Goal: Task Accomplishment & Management: Use online tool/utility

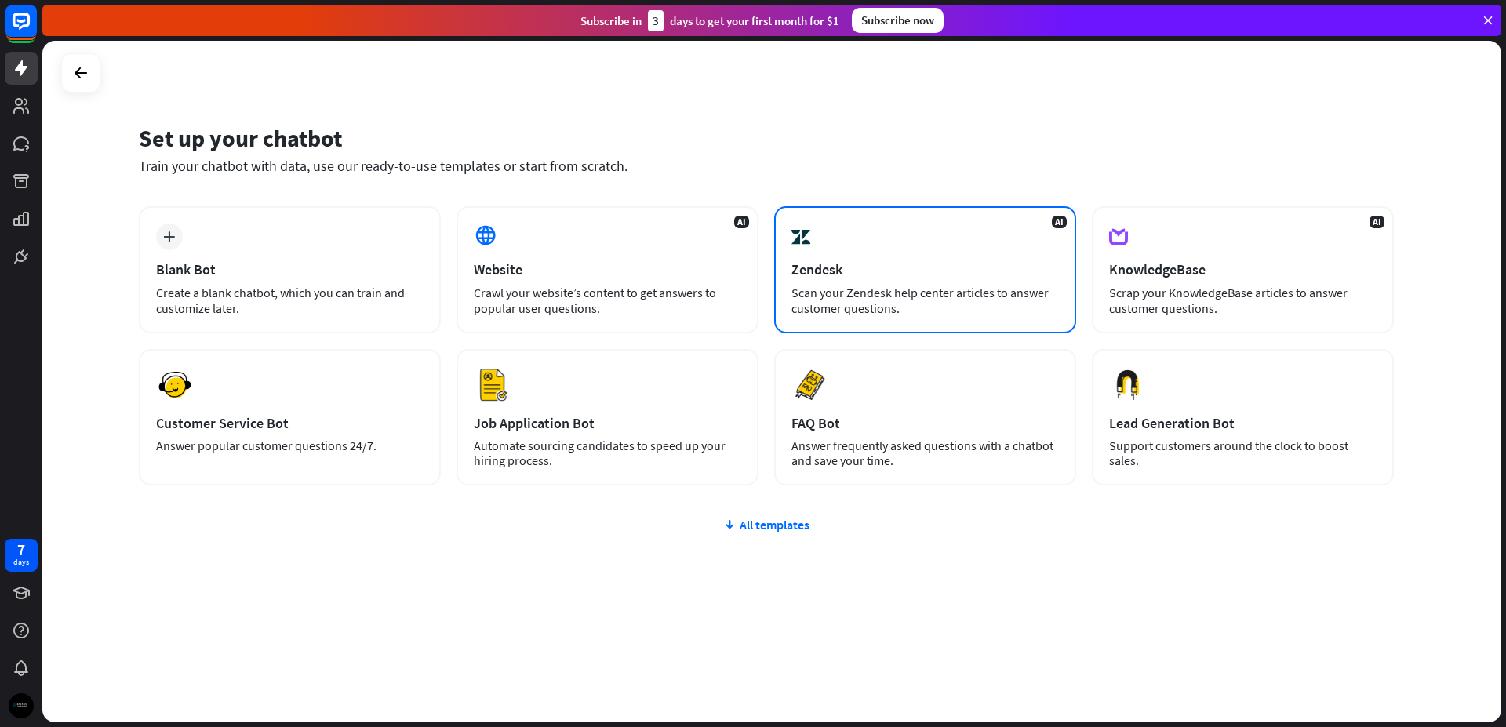
click at [887, 237] on div "AI Zendesk Scan your Zendesk help center articles to answer customer questions." at bounding box center [925, 269] width 302 height 127
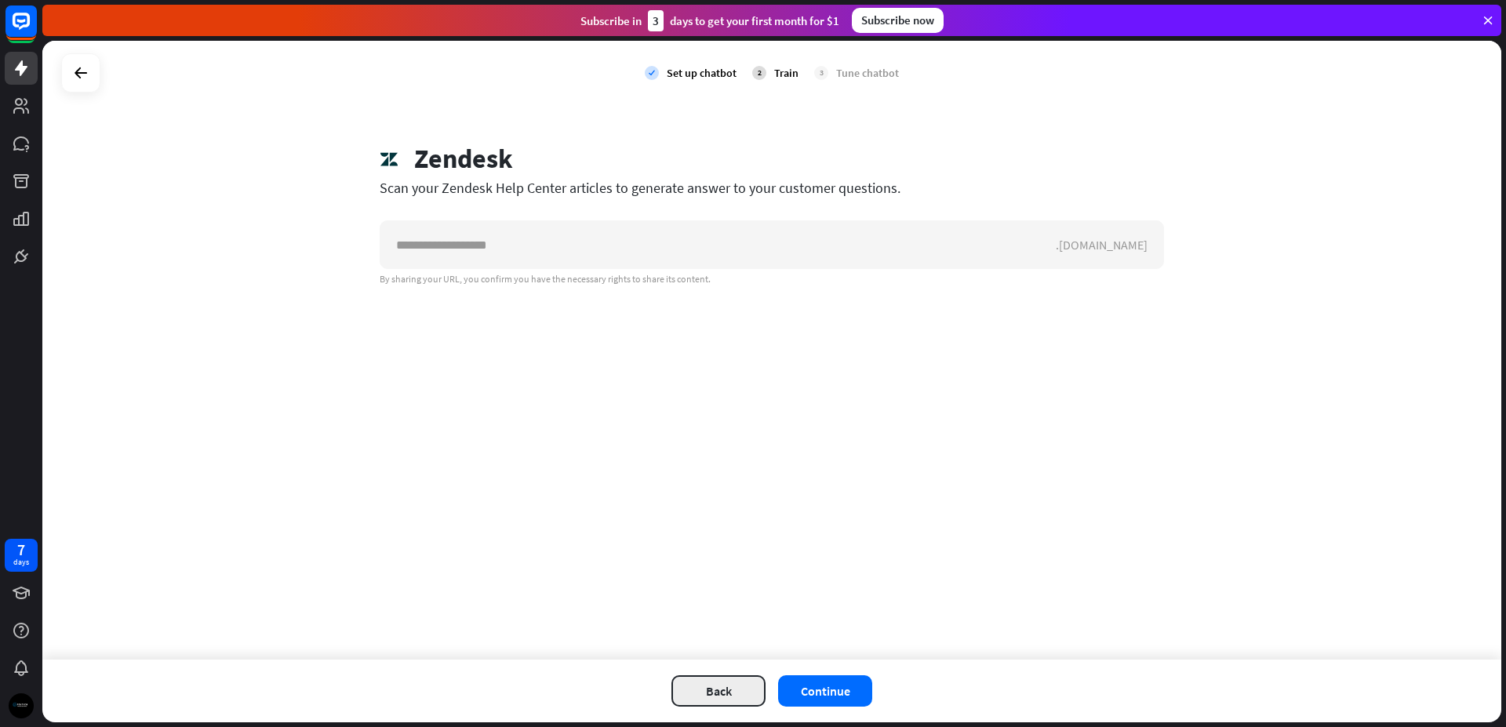
click at [722, 695] on button "Back" at bounding box center [719, 691] width 94 height 31
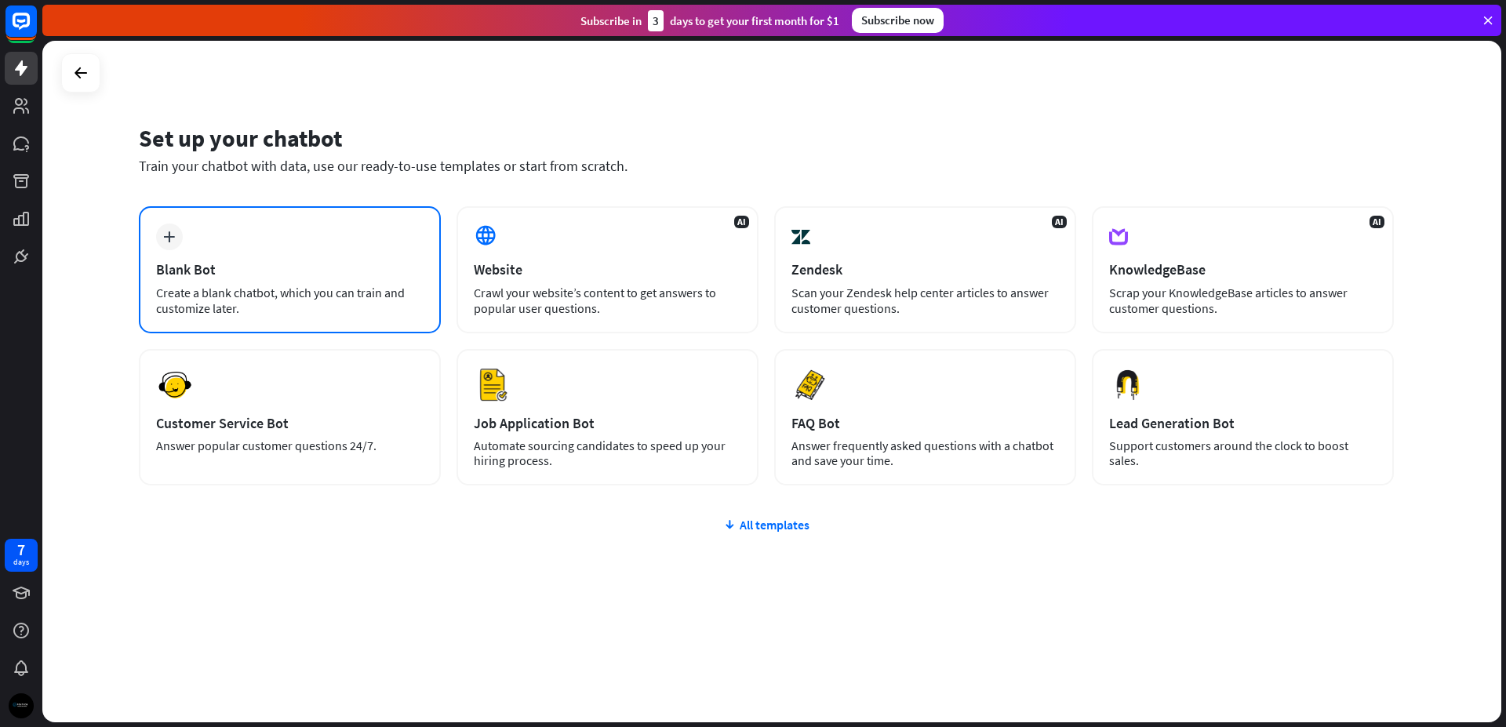
click at [254, 268] on div "Blank Bot" at bounding box center [290, 269] width 268 height 18
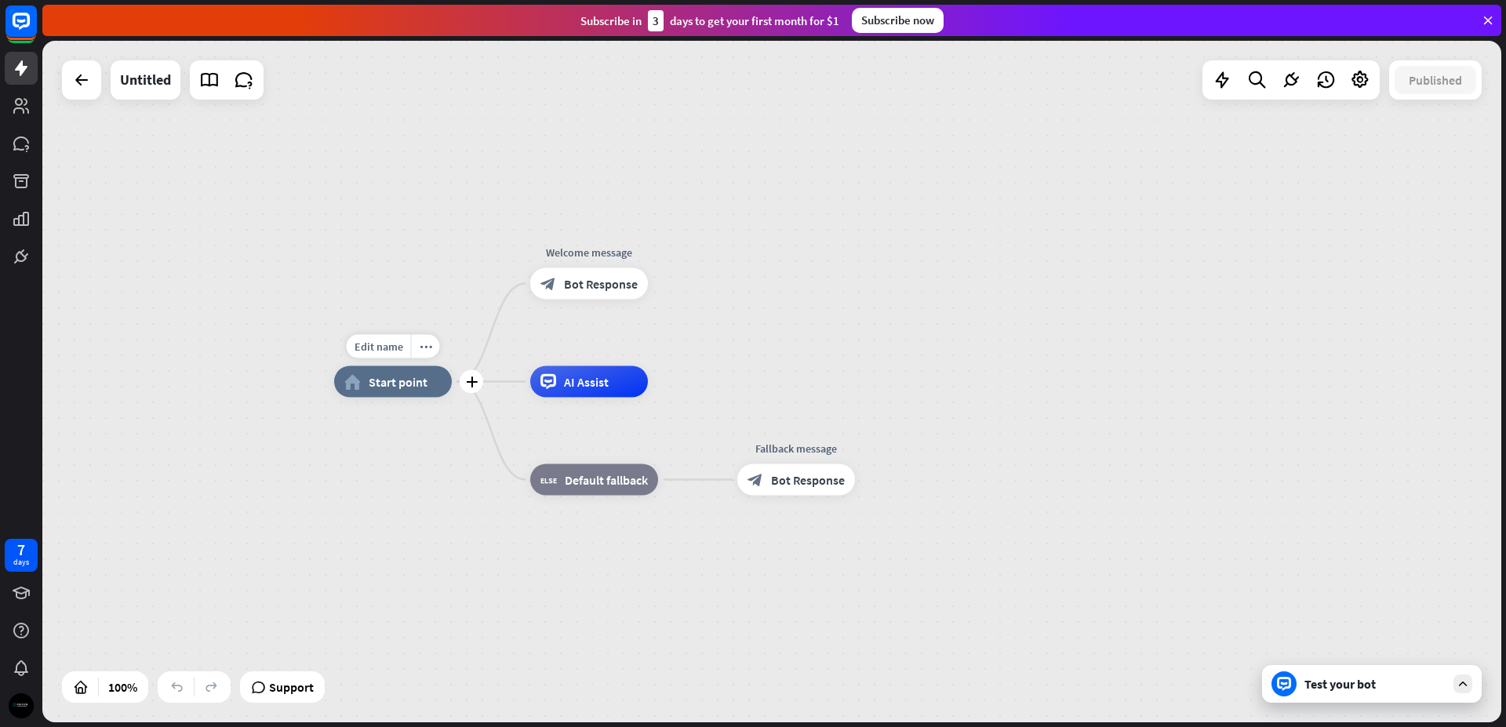
click at [398, 389] on span "Start point" at bounding box center [398, 382] width 59 height 16
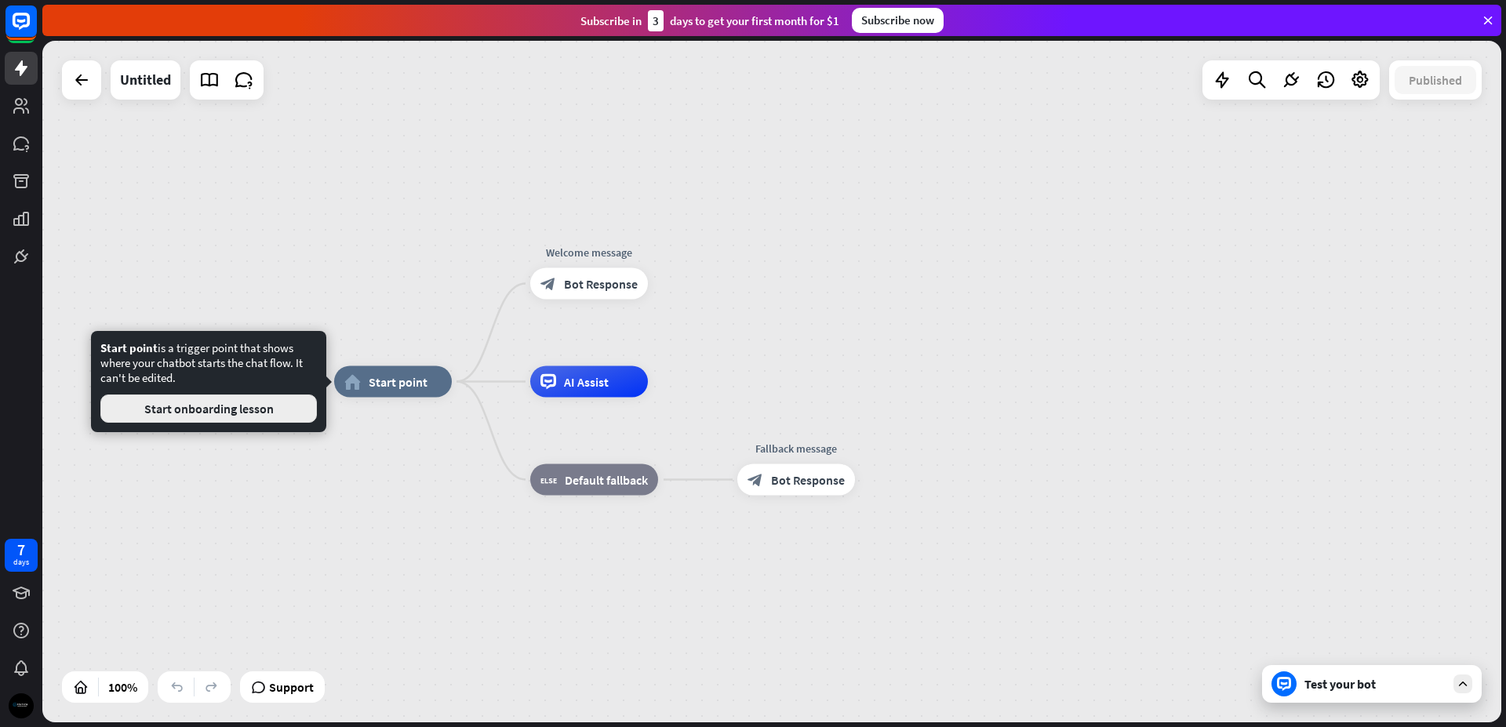
click at [217, 413] on button "Start onboarding lesson" at bounding box center [208, 409] width 217 height 28
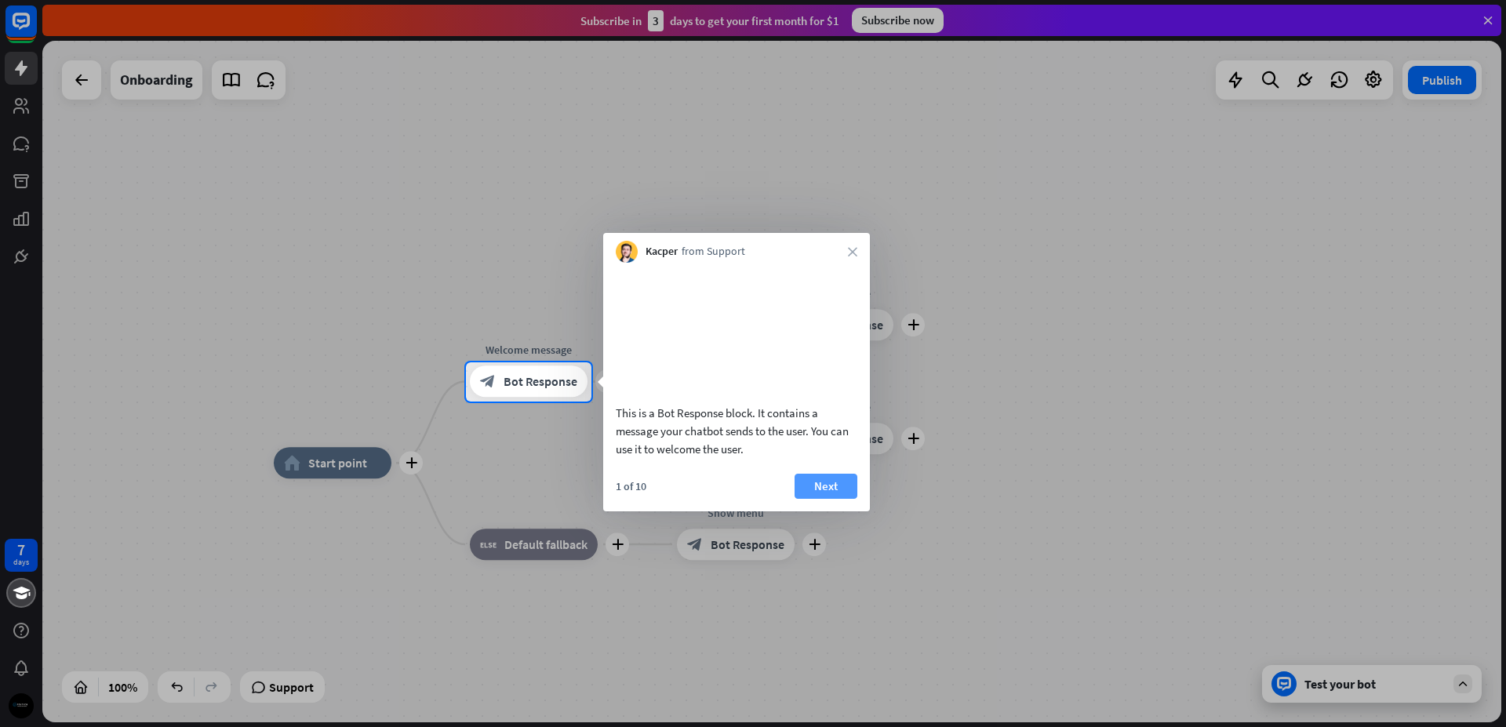
click at [832, 499] on button "Next" at bounding box center [826, 486] width 63 height 25
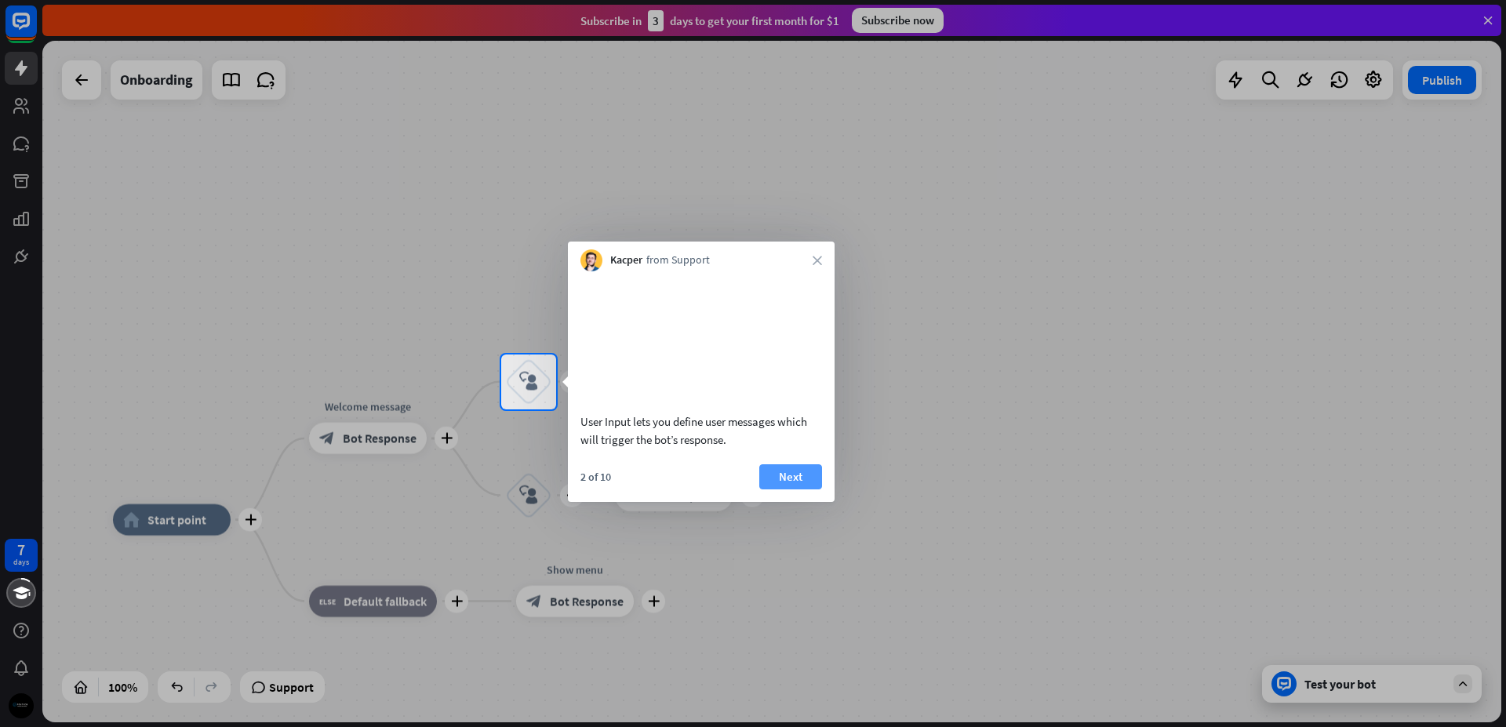
click at [791, 490] on button "Next" at bounding box center [790, 476] width 63 height 25
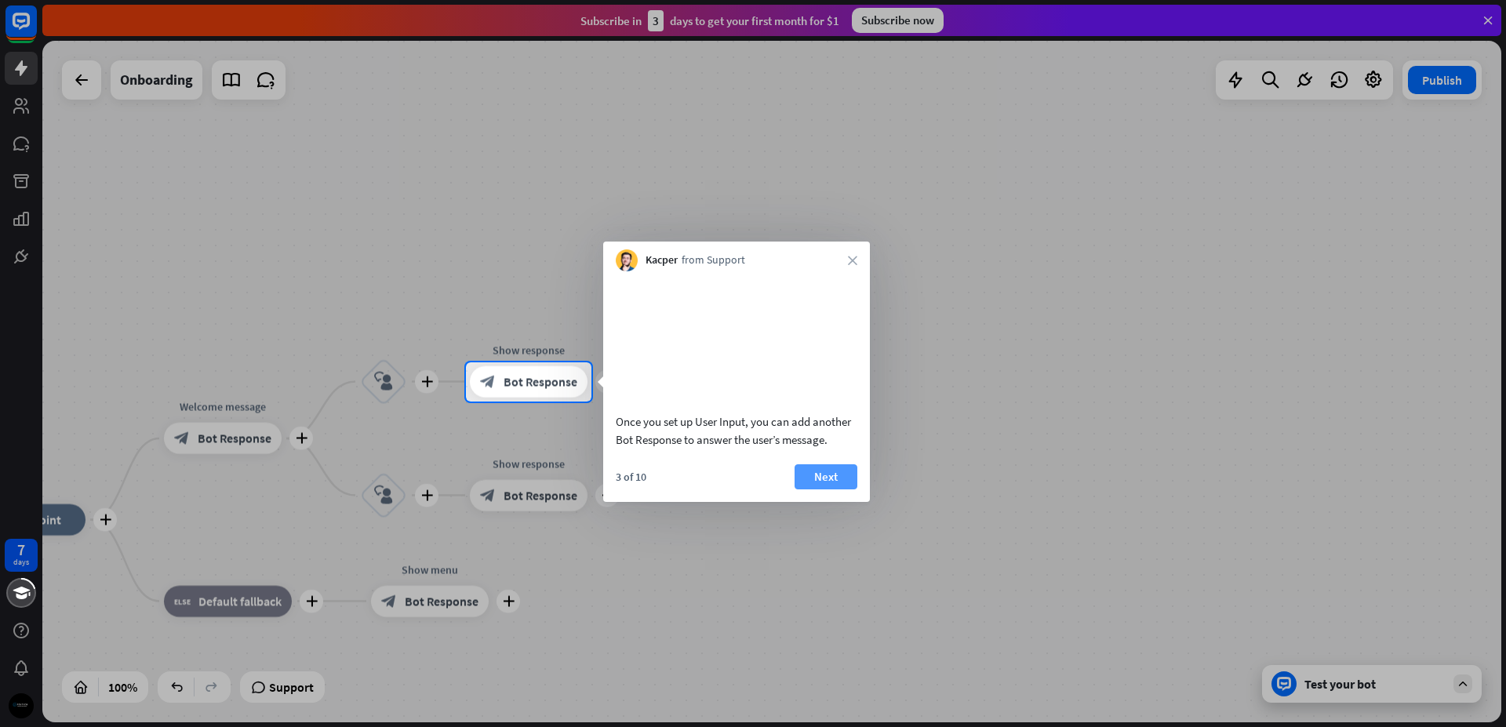
click at [810, 490] on button "Next" at bounding box center [826, 476] width 63 height 25
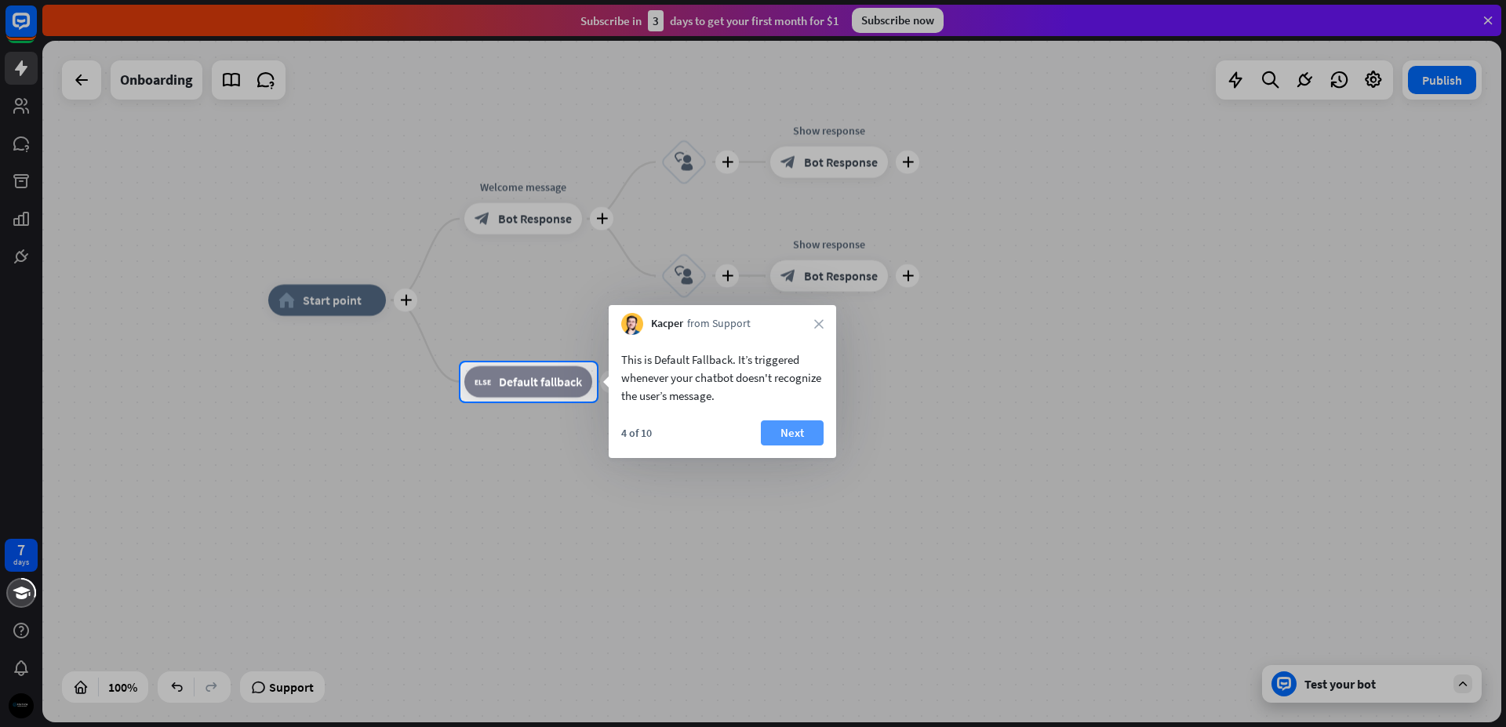
click at [800, 435] on button "Next" at bounding box center [792, 433] width 63 height 25
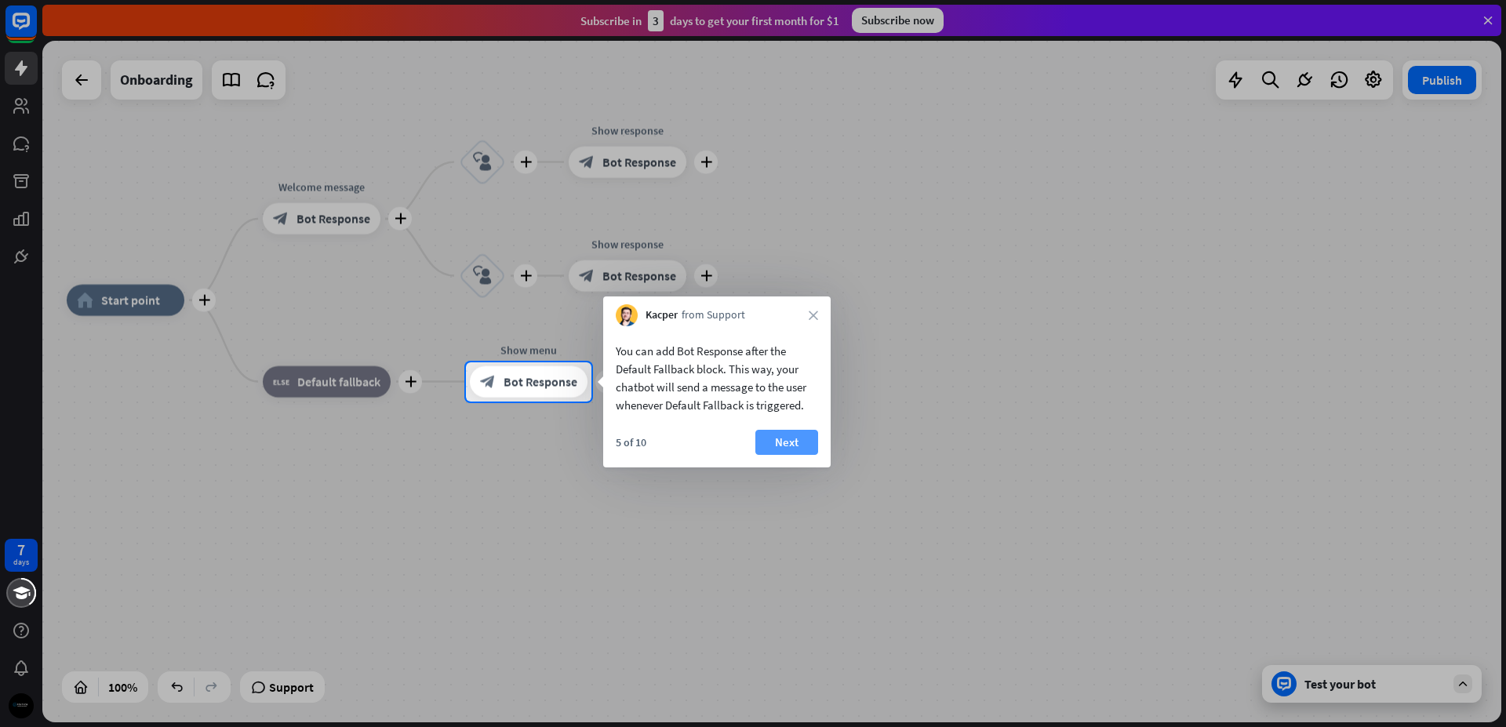
click at [788, 439] on button "Next" at bounding box center [787, 442] width 63 height 25
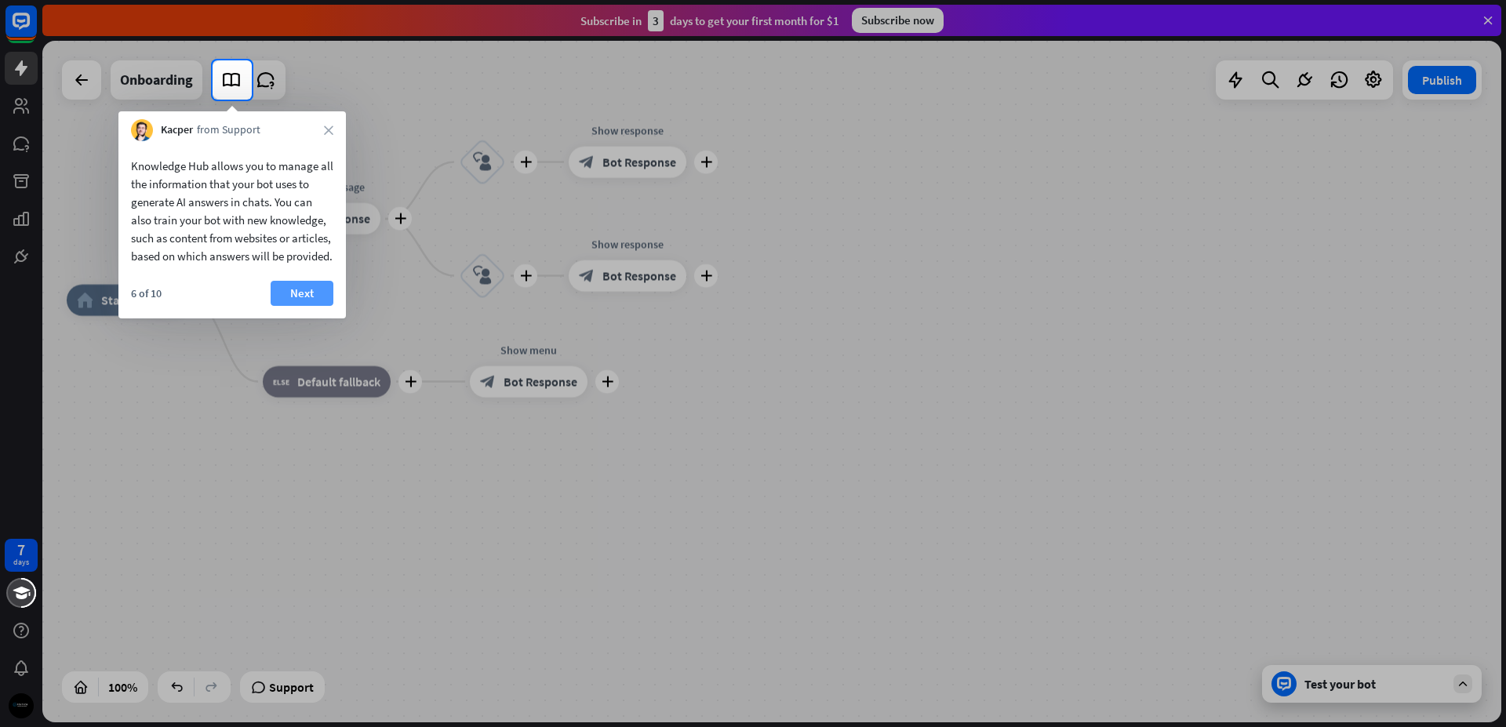
click at [304, 302] on button "Next" at bounding box center [302, 293] width 63 height 25
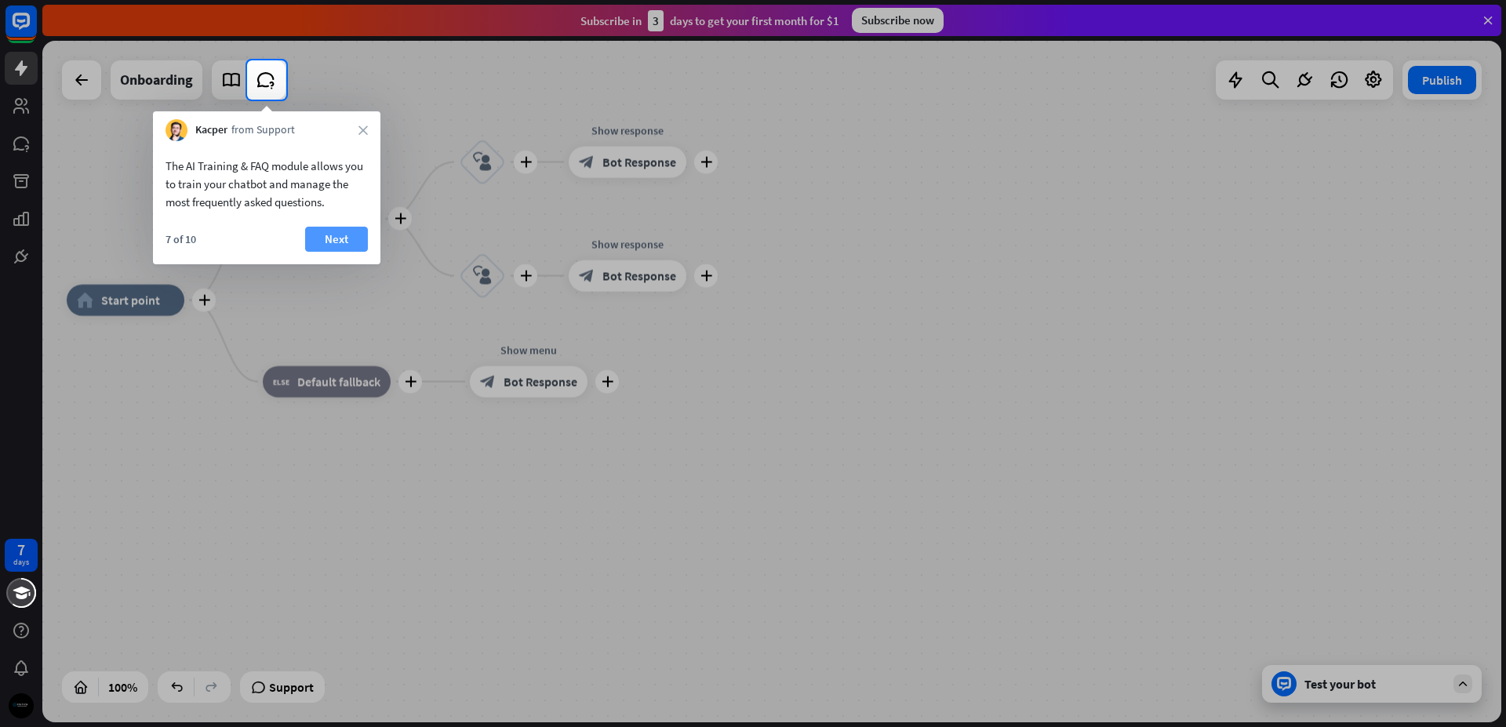
click at [344, 235] on button "Next" at bounding box center [336, 239] width 63 height 25
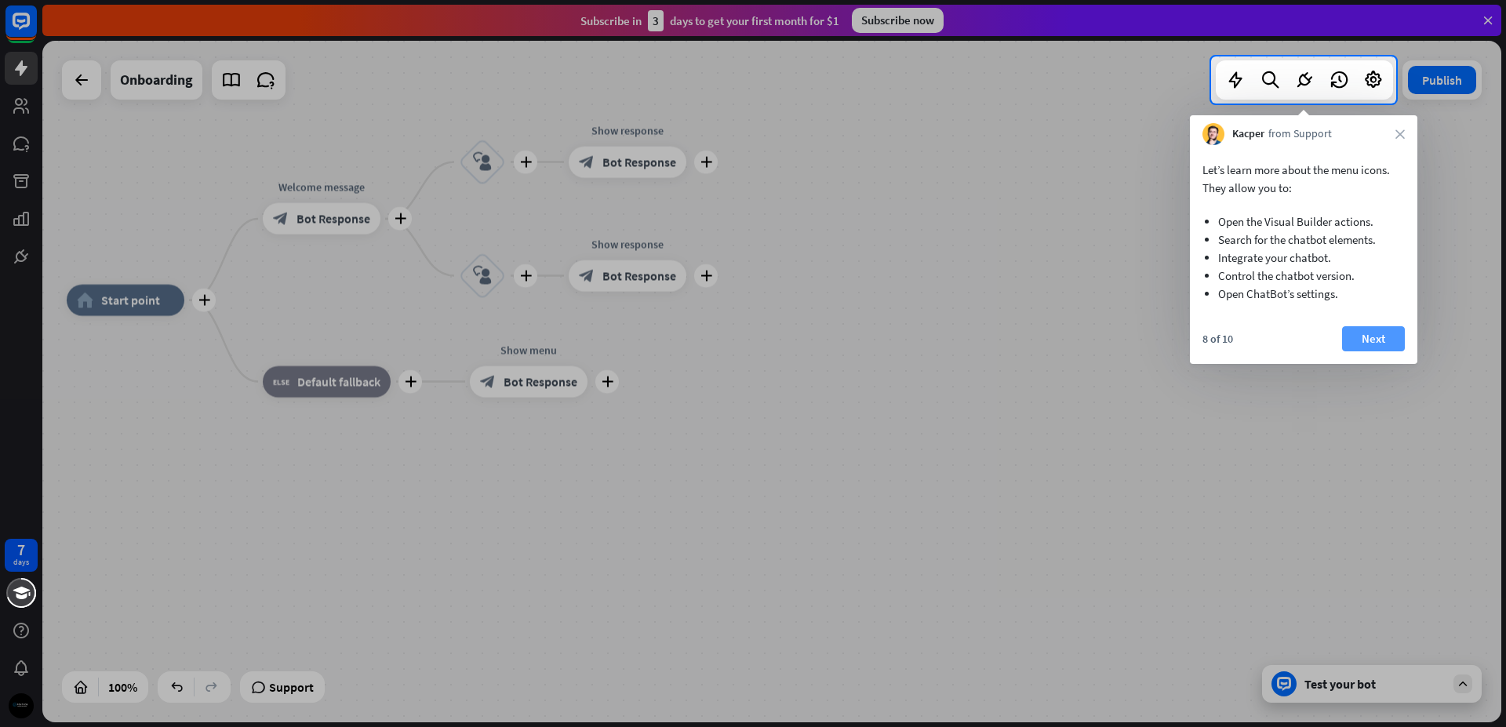
click at [1373, 337] on button "Next" at bounding box center [1373, 338] width 63 height 25
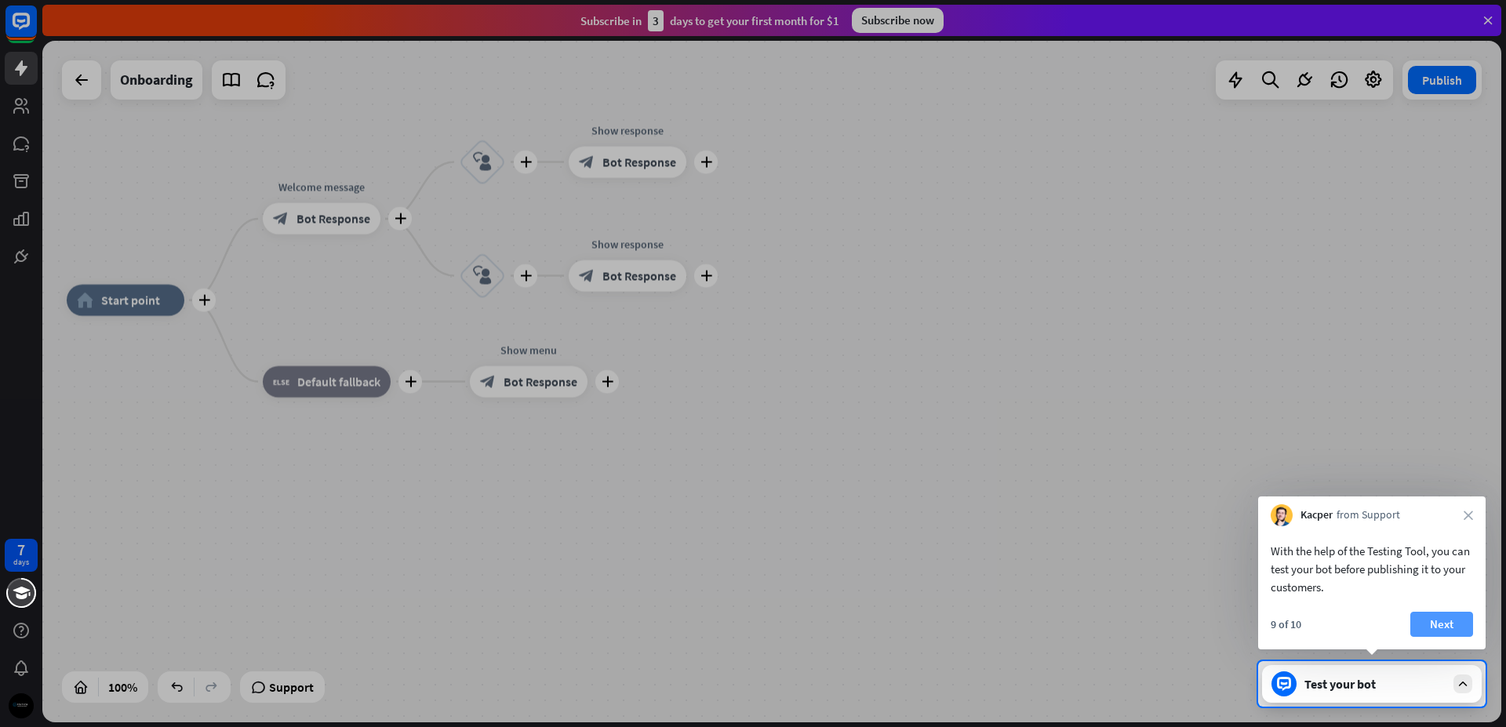
click at [1447, 622] on button "Next" at bounding box center [1442, 624] width 63 height 25
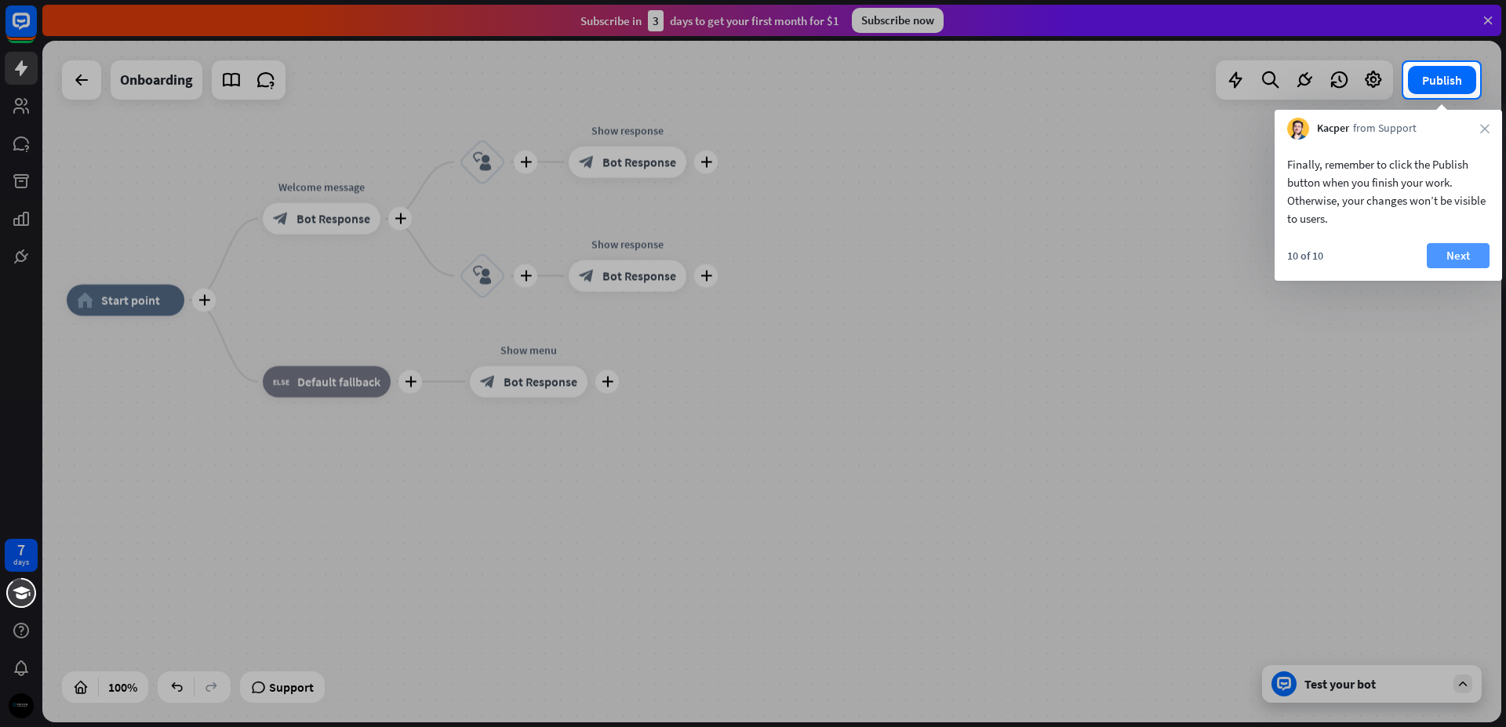
click at [1440, 258] on button "Next" at bounding box center [1458, 255] width 63 height 25
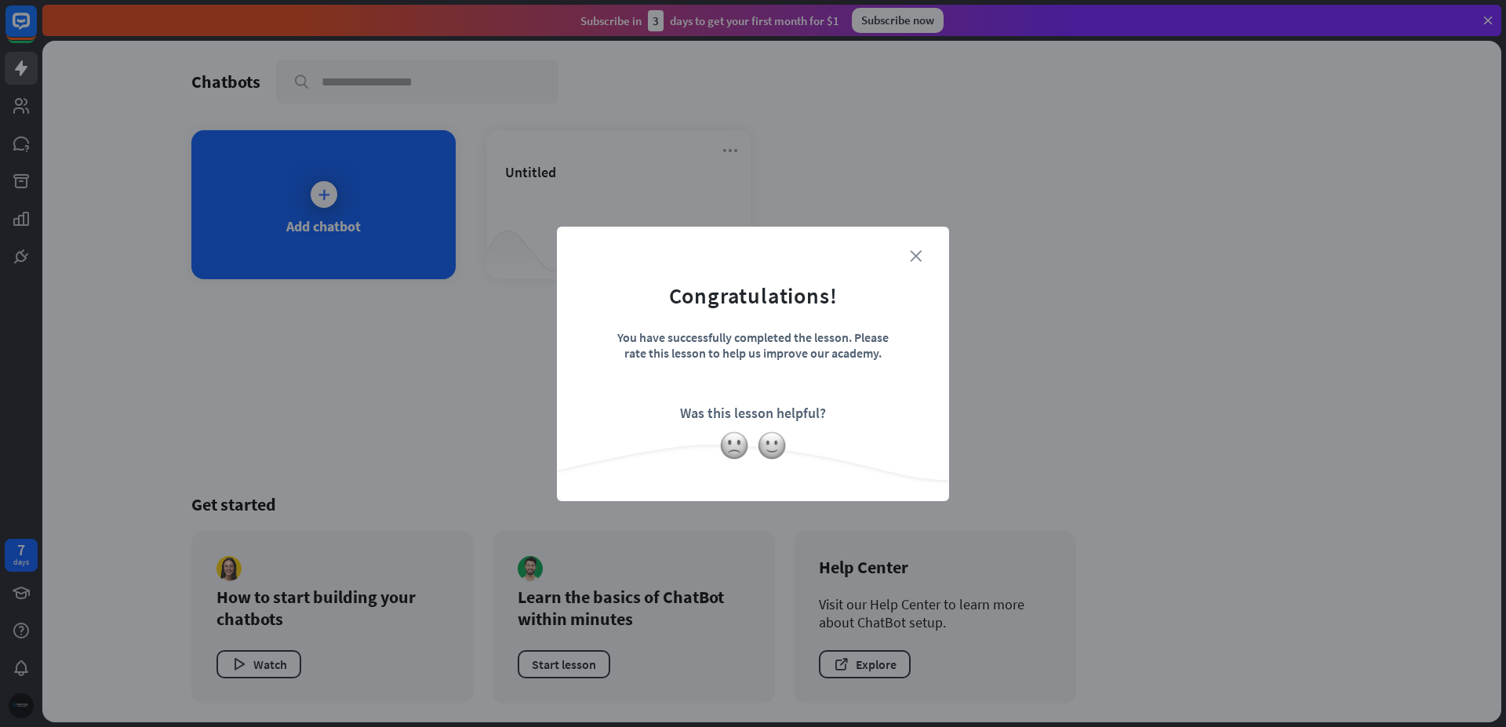
click at [911, 253] on icon "close" at bounding box center [916, 256] width 12 height 12
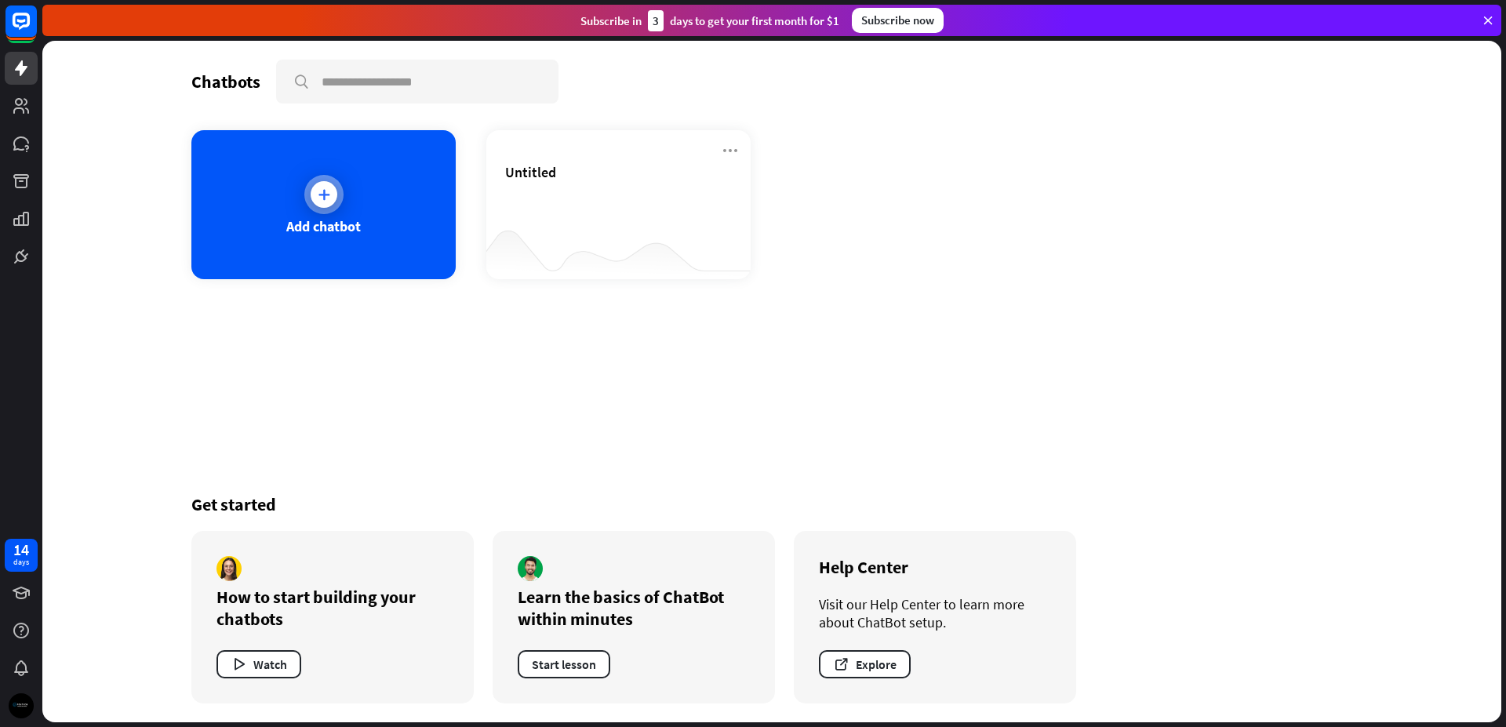
click at [326, 202] on div at bounding box center [324, 194] width 27 height 27
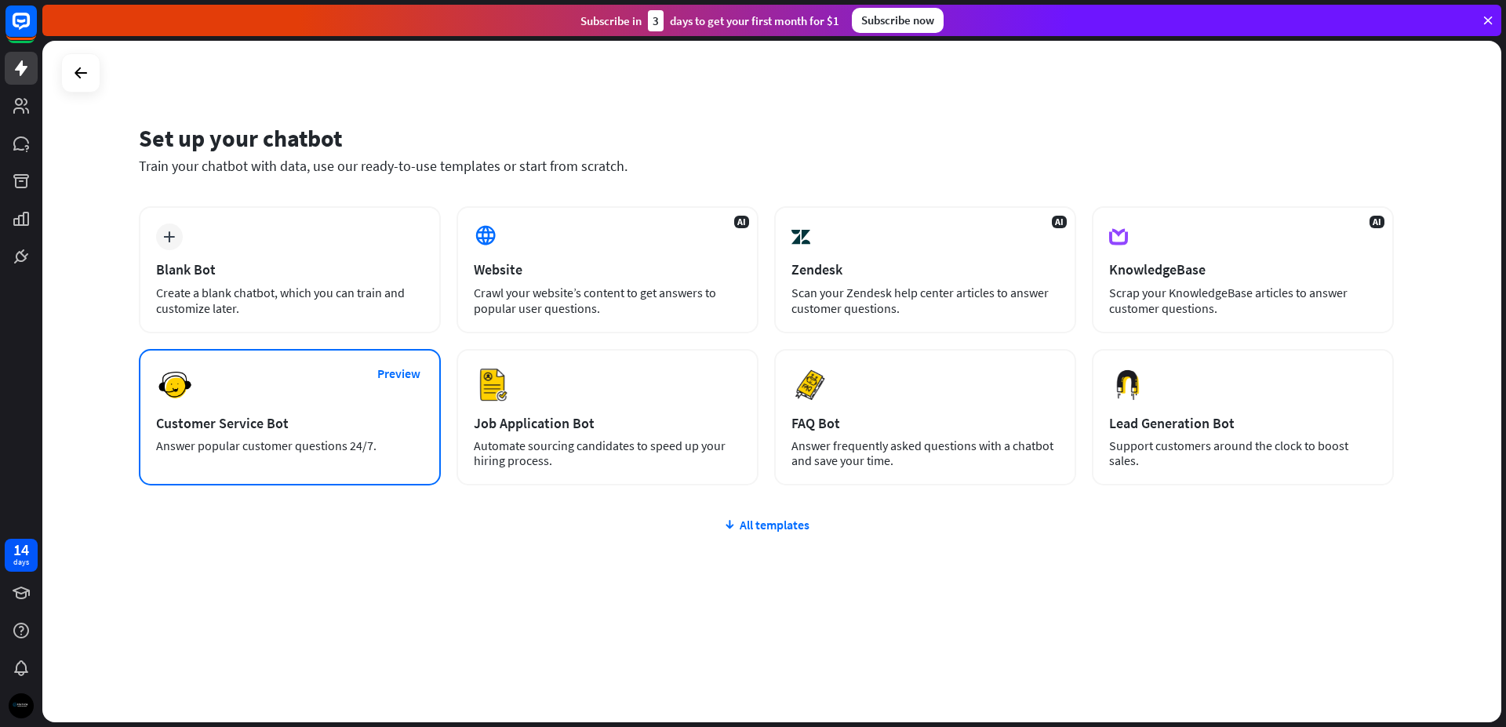
click at [333, 385] on div "Preview Customer Service Bot Answer popular customer questions 24/7." at bounding box center [290, 417] width 302 height 137
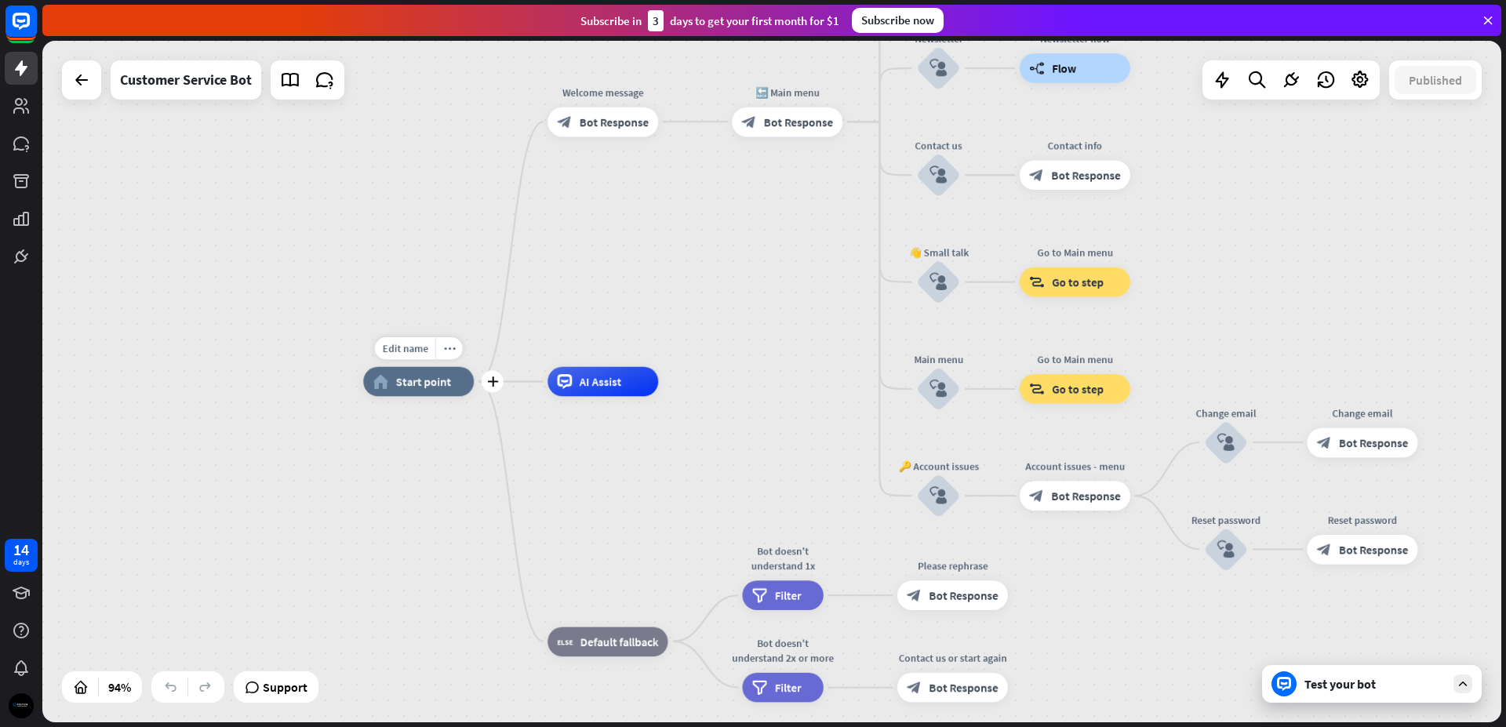
click at [414, 382] on span "Start point" at bounding box center [424, 381] width 56 height 15
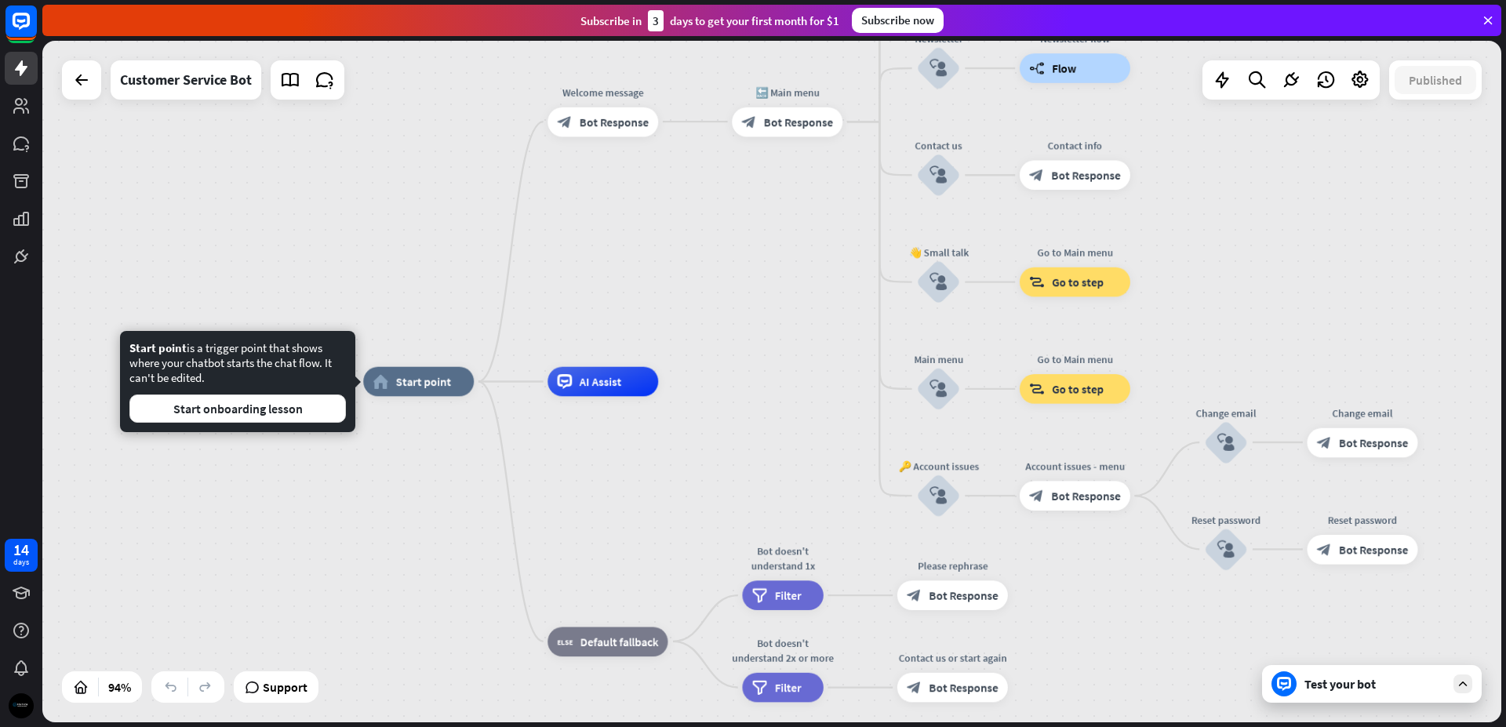
click at [663, 279] on div "home_2 Start point Welcome message block_bot_response Bot Response 🔙 Main menu …" at bounding box center [771, 382] width 1459 height 682
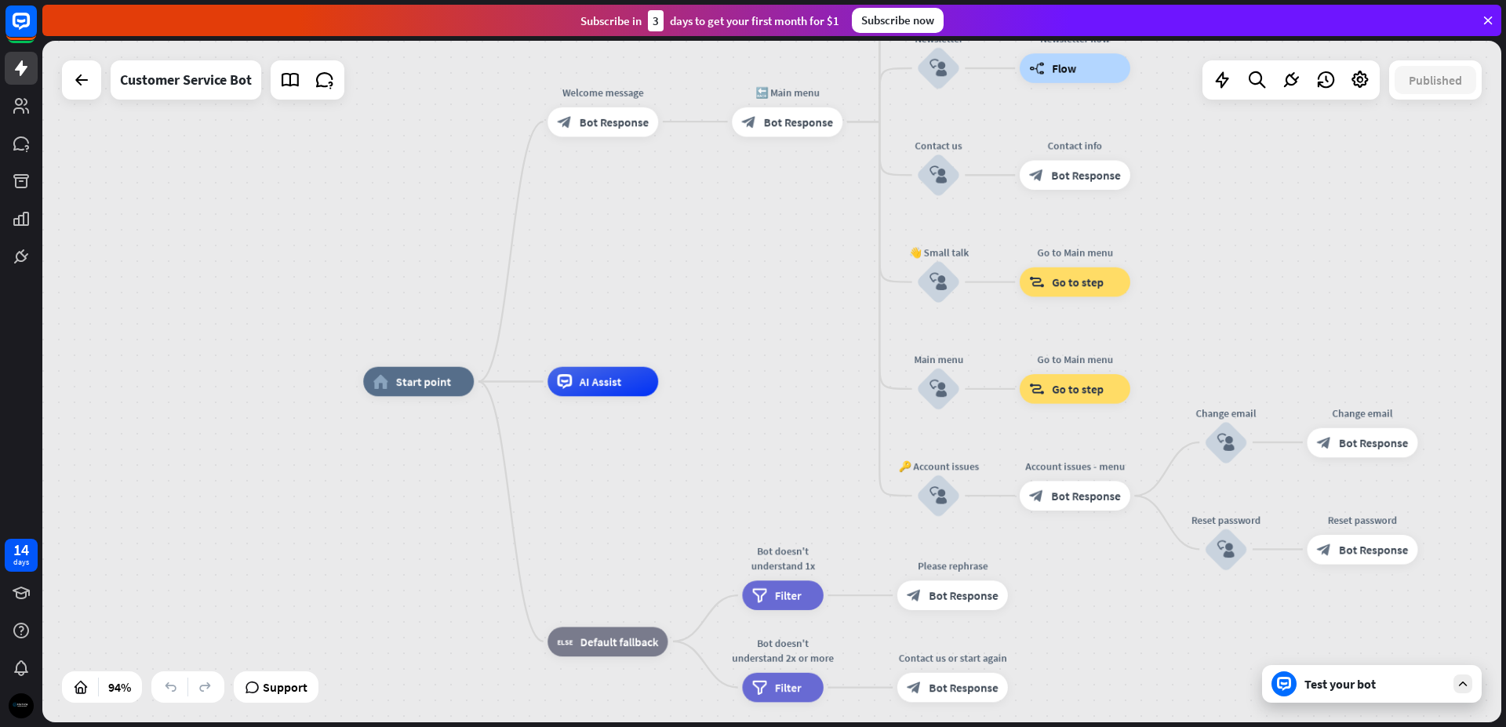
click at [1330, 687] on div "Test your bot" at bounding box center [1375, 684] width 141 height 16
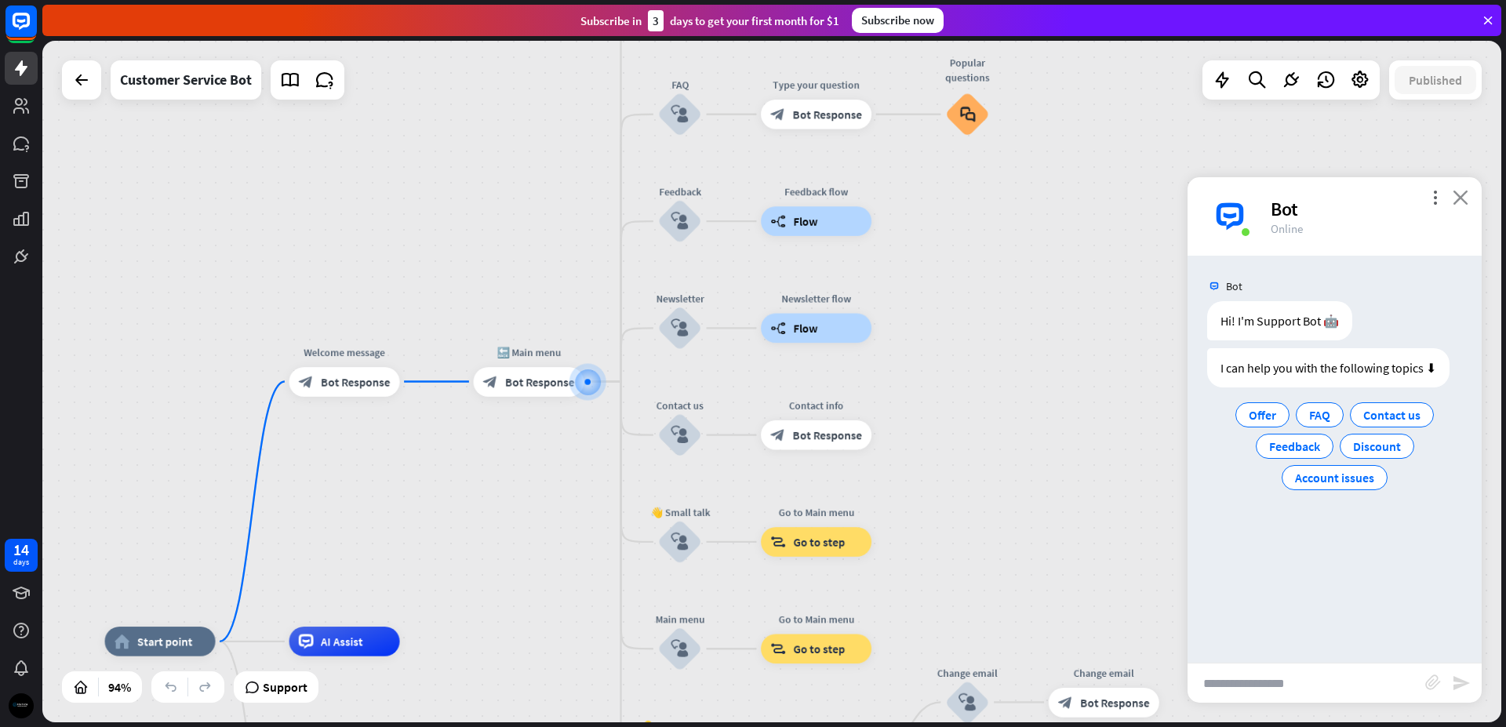
click at [1460, 195] on icon "close" at bounding box center [1461, 197] width 16 height 15
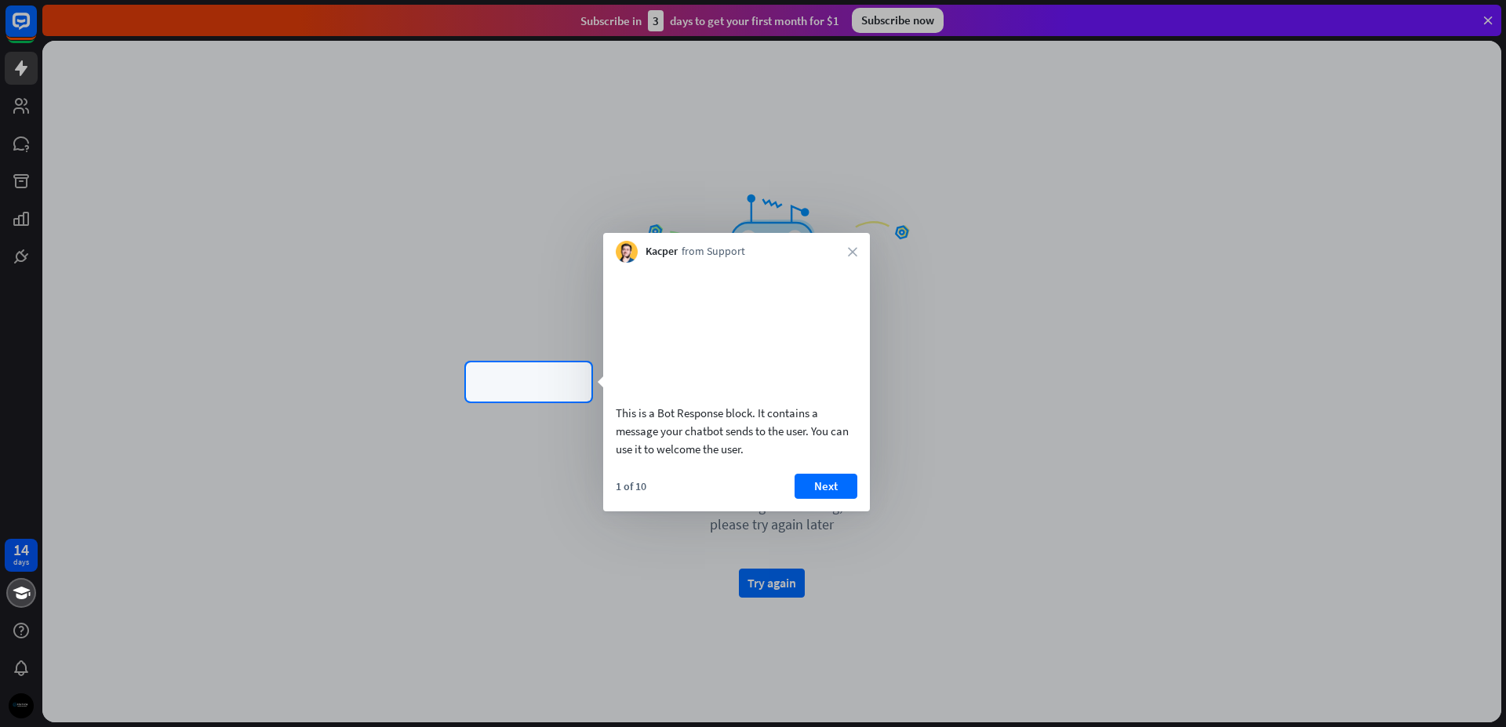
click at [847, 252] on div "Kacper from Support close" at bounding box center [736, 248] width 267 height 30
click at [853, 249] on icon "close" at bounding box center [852, 251] width 9 height 9
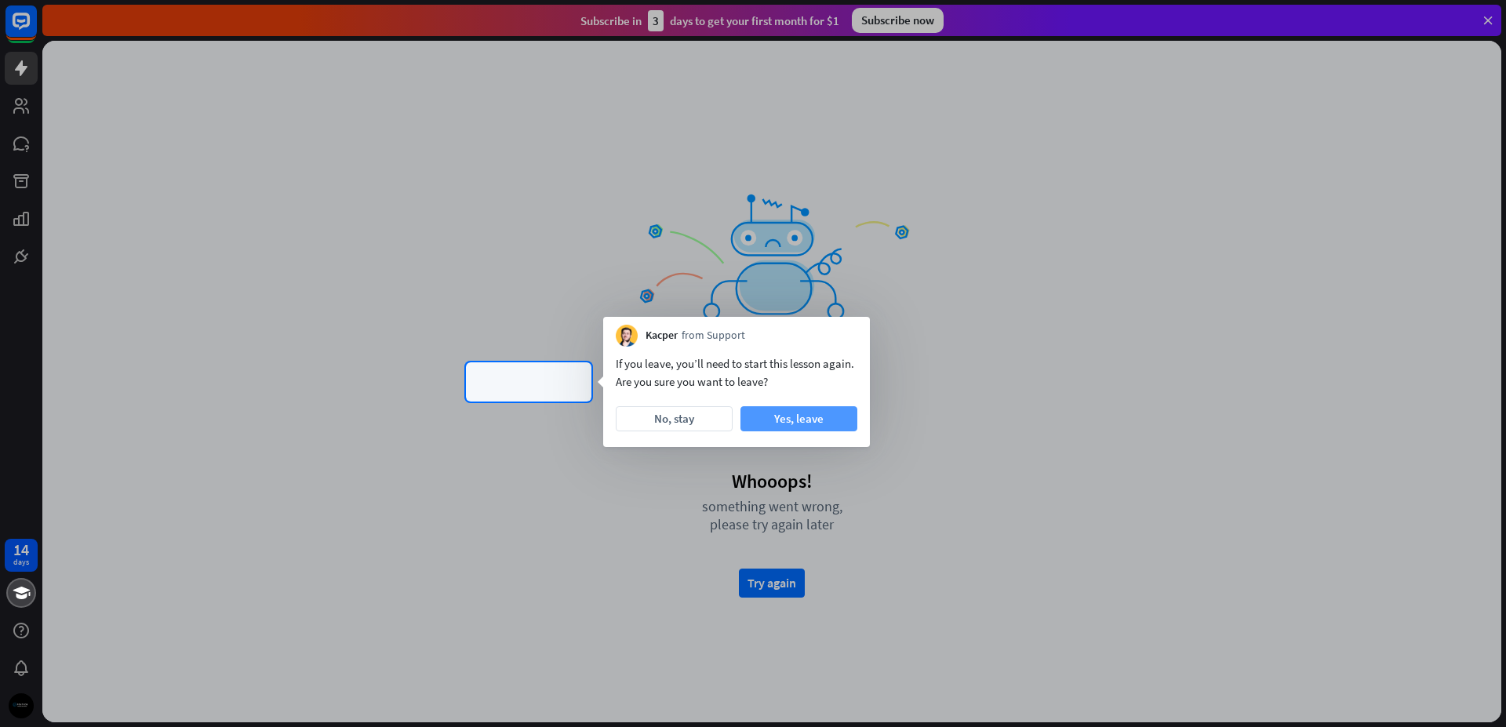
click at [799, 421] on button "Yes, leave" at bounding box center [799, 418] width 117 height 25
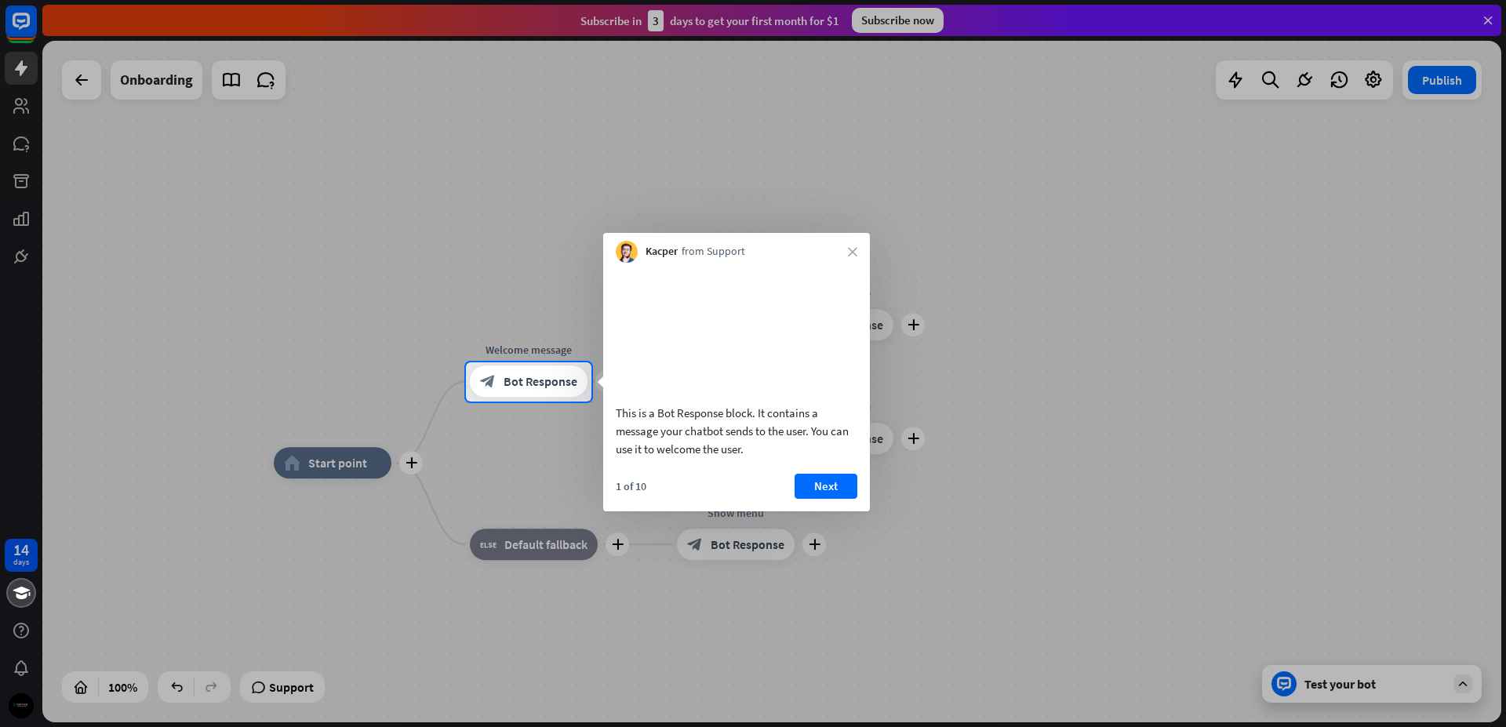
click at [1255, 266] on div at bounding box center [753, 181] width 1506 height 362
